Goal: Information Seeking & Learning: Learn about a topic

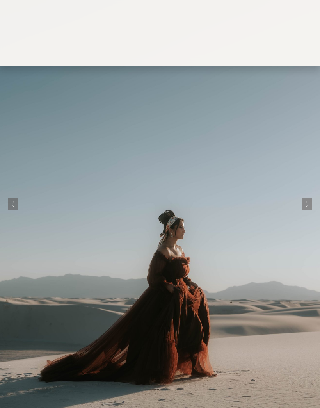
click at [311, 203] on button "Next Slide" at bounding box center [307, 204] width 11 height 12
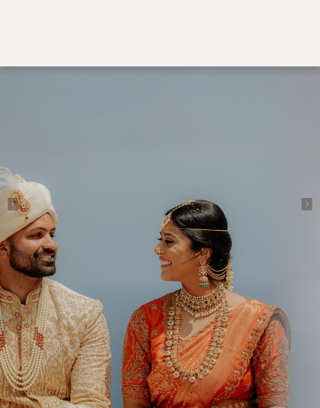
click at [311, 199] on button "Next Slide" at bounding box center [307, 204] width 11 height 12
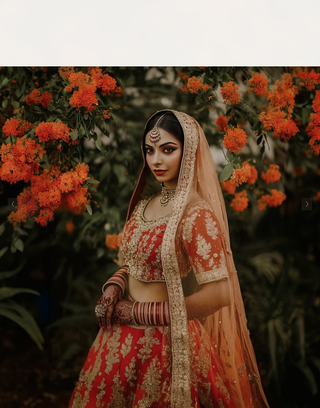
click at [313, 199] on img at bounding box center [160, 204] width 320 height 408
click at [309, 205] on icon "Next Slide" at bounding box center [308, 204] width 4 height 6
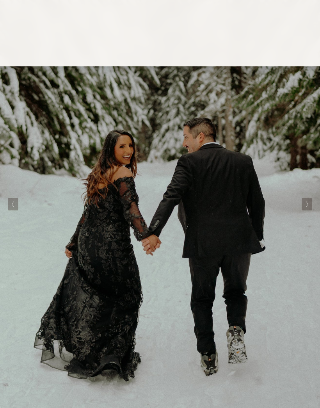
click at [309, 205] on button "Next Slide" at bounding box center [307, 204] width 11 height 12
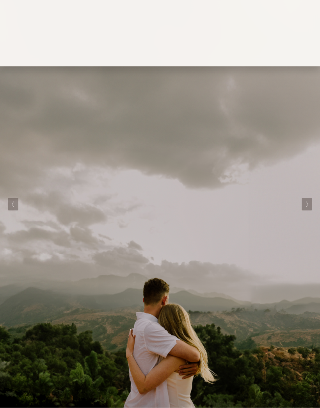
click at [14, 208] on button "Previous Slide" at bounding box center [13, 204] width 11 height 12
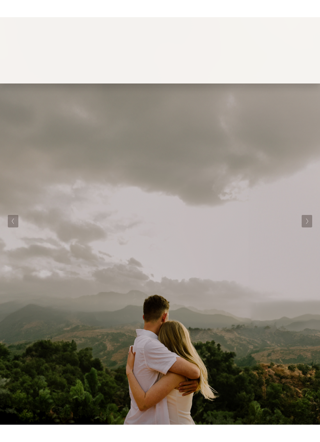
scroll to position [2, 0]
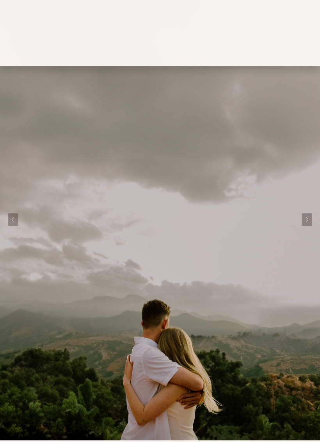
click at [0, 0] on div at bounding box center [0, 0] width 0 height 0
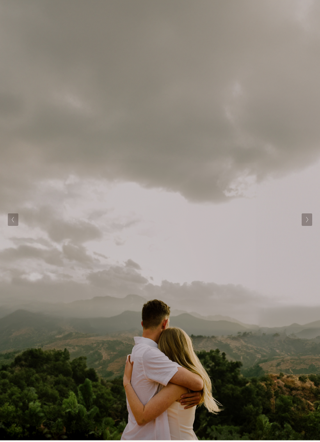
click at [87, 249] on link "Investment" at bounding box center [71, 249] width 84 height 19
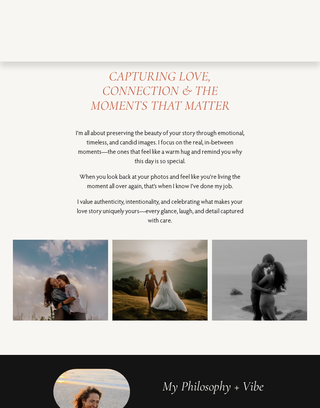
scroll to position [0, 0]
